Goal: Find contact information: Find contact information

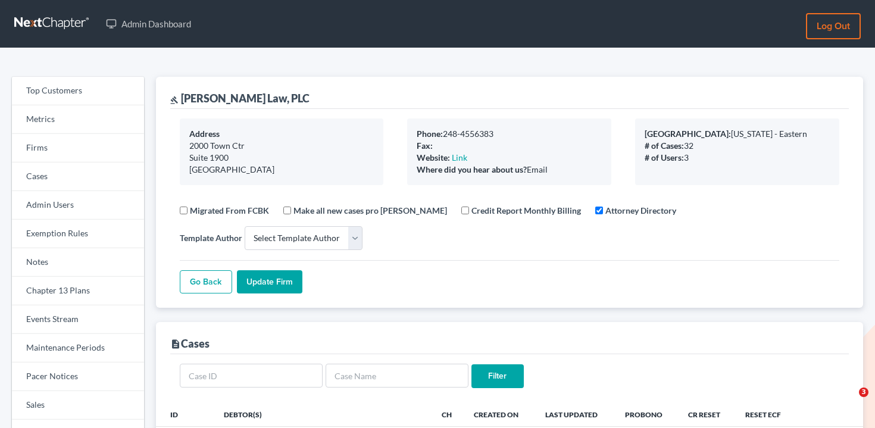
select select
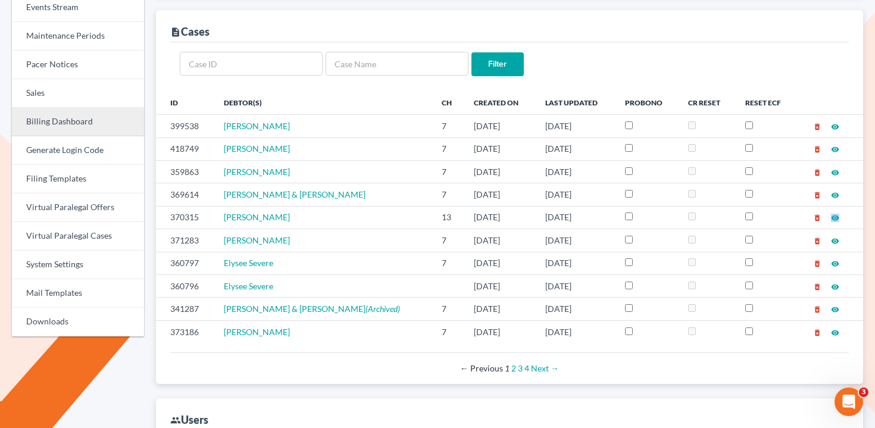
scroll to position [291, 0]
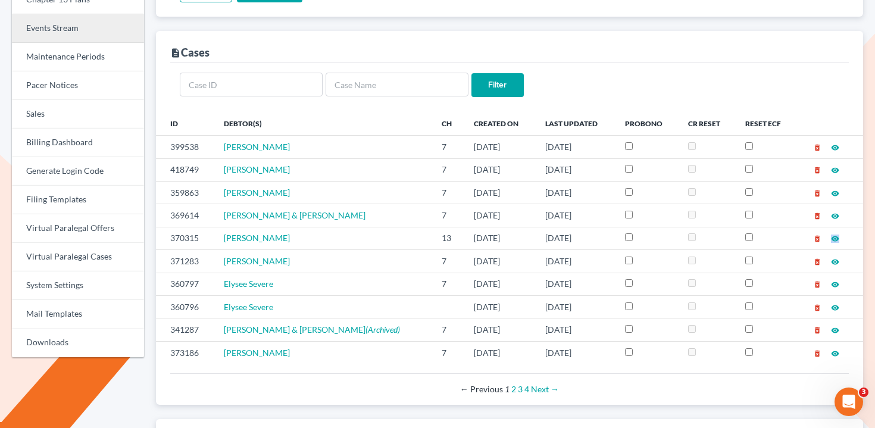
click at [70, 35] on link "Events Stream" at bounding box center [78, 28] width 132 height 29
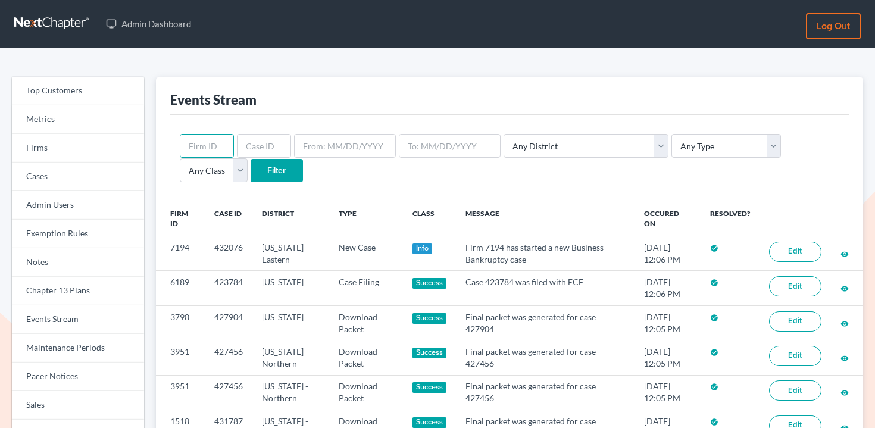
click at [216, 141] on input "text" at bounding box center [207, 146] width 54 height 24
click at [264, 141] on input "text" at bounding box center [264, 146] width 54 height 24
click at [208, 146] on input "text" at bounding box center [207, 146] width 54 height 24
paste input "12188"
type input "12188"
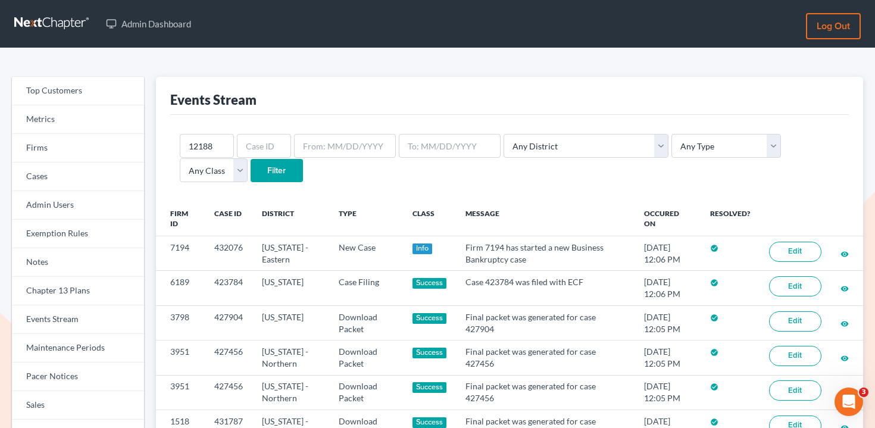
click at [251, 172] on input "Filter" at bounding box center [277, 171] width 52 height 24
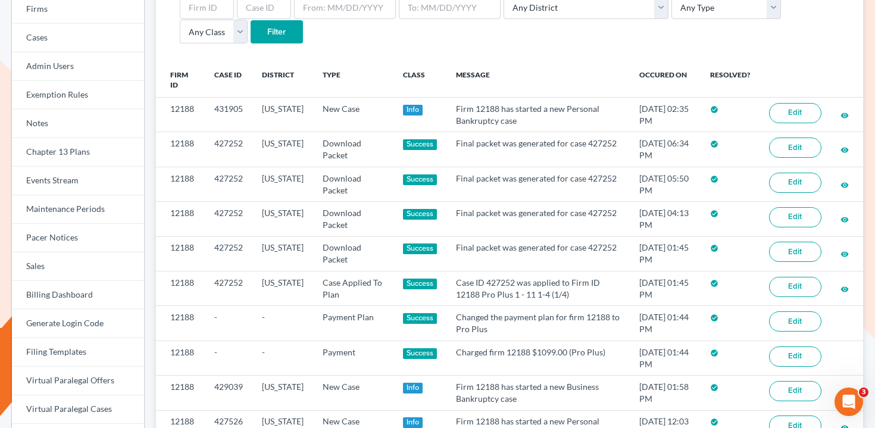
scroll to position [139, 0]
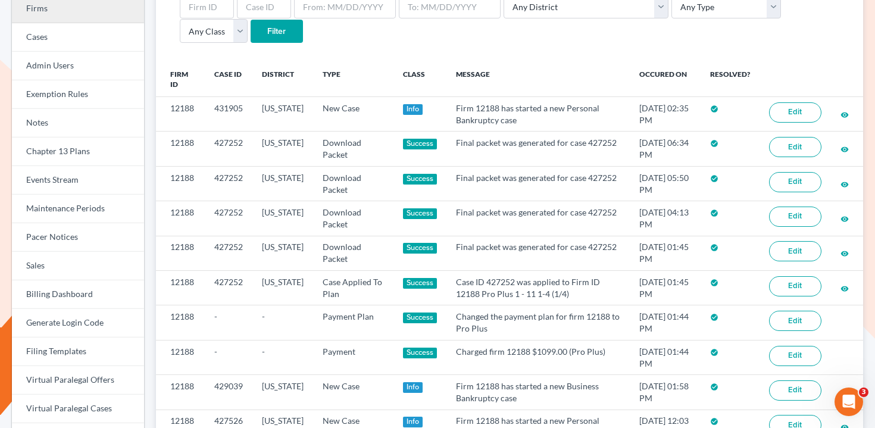
click at [75, 11] on link "Firms" at bounding box center [78, 9] width 132 height 29
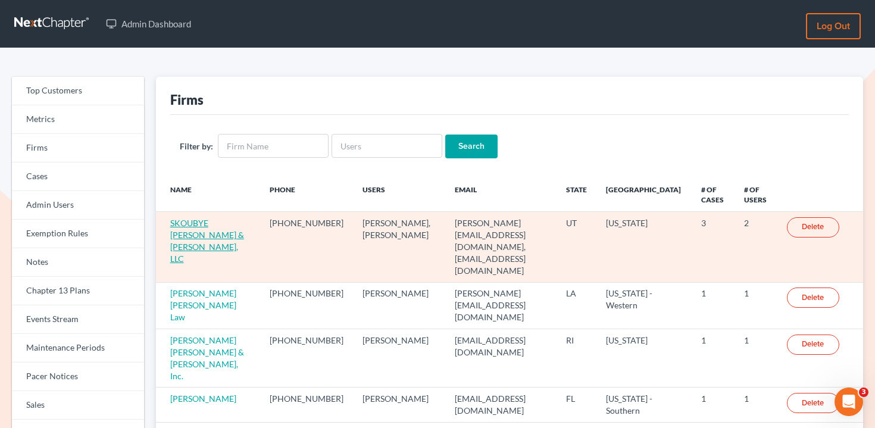
click at [187, 221] on link "SKOUBYE [PERSON_NAME] & [PERSON_NAME], LLC" at bounding box center [207, 241] width 74 height 46
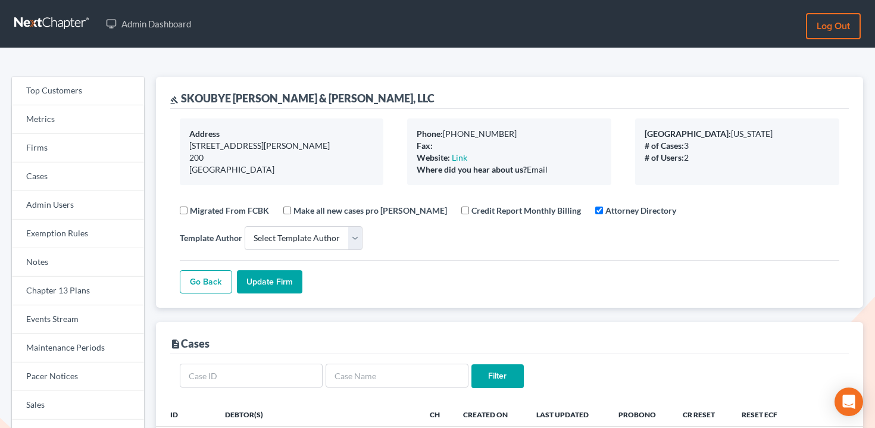
select select
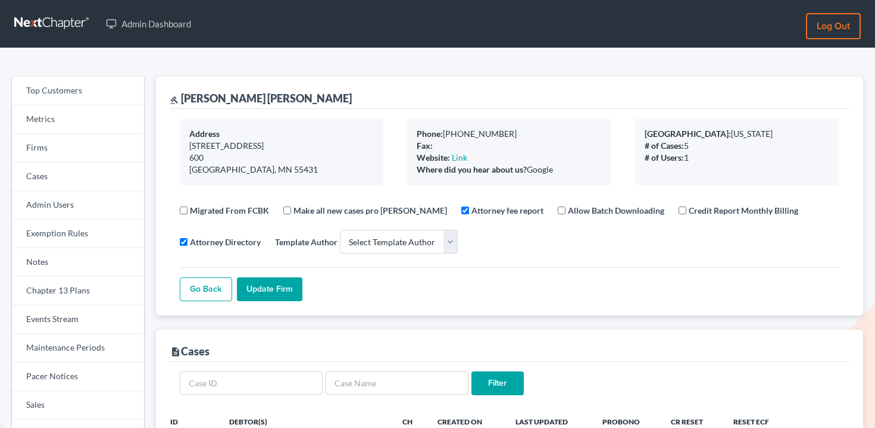
select select
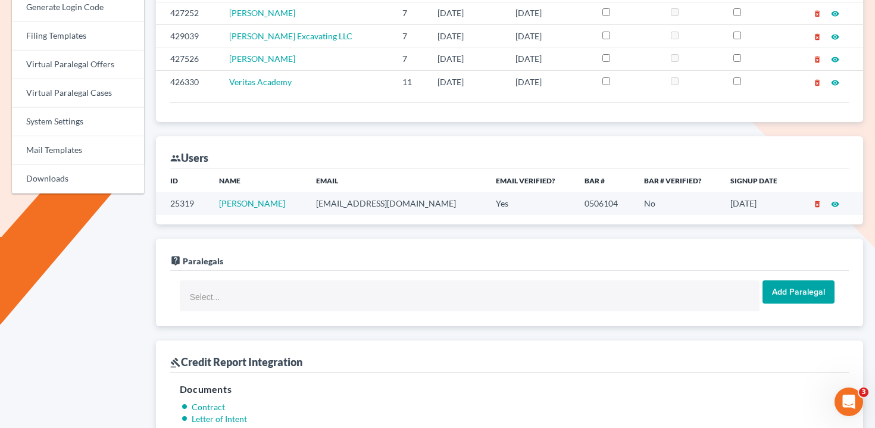
click at [360, 205] on td "[EMAIL_ADDRESS][DOMAIN_NAME]" at bounding box center [397, 203] width 180 height 22
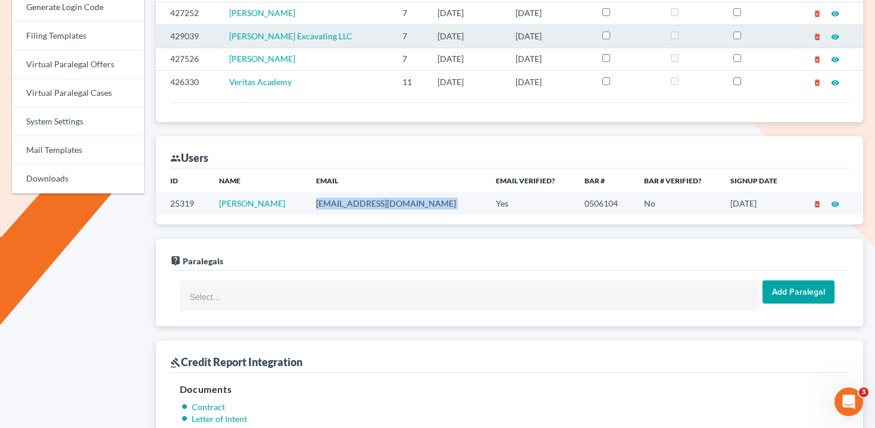
copy td "[EMAIL_ADDRESS][DOMAIN_NAME]"
